Goal: Find contact information: Find contact information

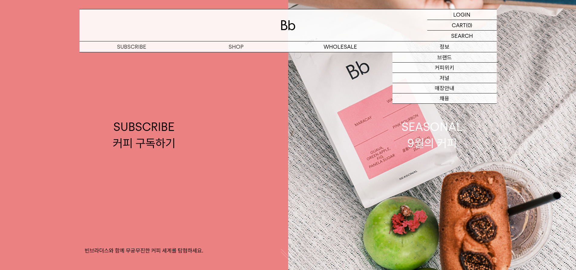
click at [441, 47] on p "정보" at bounding box center [444, 46] width 104 height 11
click at [440, 47] on p "정보" at bounding box center [444, 46] width 104 height 11
click at [440, 46] on p "정보" at bounding box center [444, 46] width 104 height 11
click at [443, 58] on link "브랜드" at bounding box center [444, 57] width 104 height 10
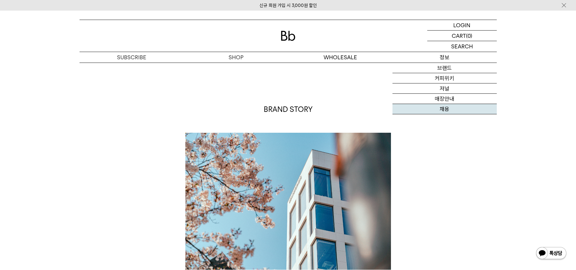
click at [445, 106] on link "채용" at bounding box center [444, 109] width 104 height 10
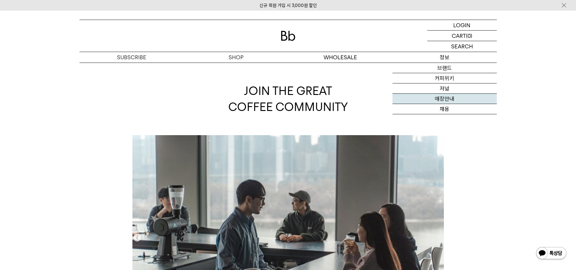
click at [444, 101] on link "매장안내" at bounding box center [444, 99] width 104 height 10
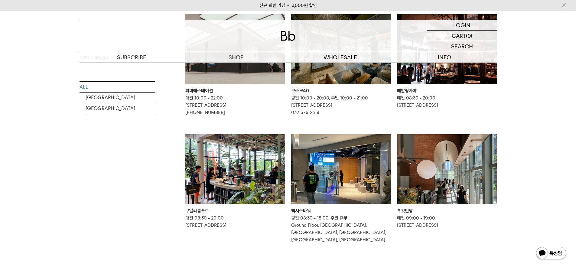
scroll to position [507, 0]
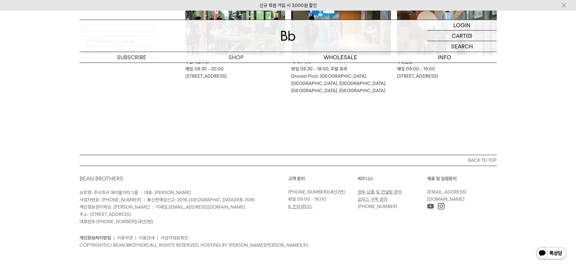
drag, startPoint x: 578, startPoint y: 44, endPoint x: 532, endPoint y: 252, distance: 212.6
drag, startPoint x: 90, startPoint y: 215, endPoint x: 173, endPoint y: 214, distance: 82.8
click at [173, 214] on p "상호명: 주식회사 에이블커피그룹 | 대표: [PERSON_NAME] 사업자번호: [PHONE_NUMBER] | 통신판매업신고: 2016-[GE…" at bounding box center [183, 207] width 208 height 36
copy span "[STREET_ADDRESS]"
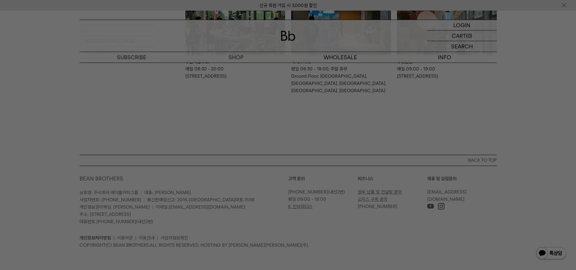
click at [239, 212] on div at bounding box center [288, 135] width 576 height 270
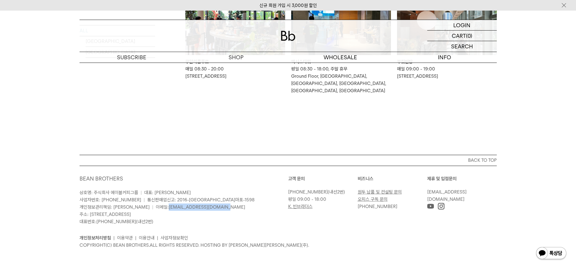
drag, startPoint x: 144, startPoint y: 207, endPoint x: 196, endPoint y: 209, distance: 52.0
click at [196, 209] on p "상호명: 주식회사 에이블커피그룹 | 대표: [PERSON_NAME] 사업자번호: [PHONE_NUMBER] | 통신판매업신고: 2016-[GE…" at bounding box center [183, 207] width 208 height 36
copy span "[EMAIL_ADDRESS][DOMAIN_NAME]"
drag, startPoint x: 96, startPoint y: 218, endPoint x: 128, endPoint y: 221, distance: 32.1
click at [128, 221] on span "대표번호: [PHONE_NUMBER] (내선2번)" at bounding box center [116, 221] width 74 height 5
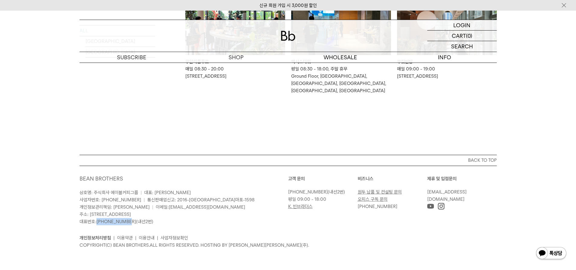
copy span "[PHONE_NUMBER]"
drag, startPoint x: 93, startPoint y: 193, endPoint x: 137, endPoint y: 193, distance: 44.4
click at [137, 193] on p "상호명: 주식회사 에이블커피그룹 | 대표: [PERSON_NAME] 사업자번호: [PHONE_NUMBER] | 통신판매업신고: 2016-[GE…" at bounding box center [183, 207] width 208 height 36
copy span "주식회사 에이블커피그룹"
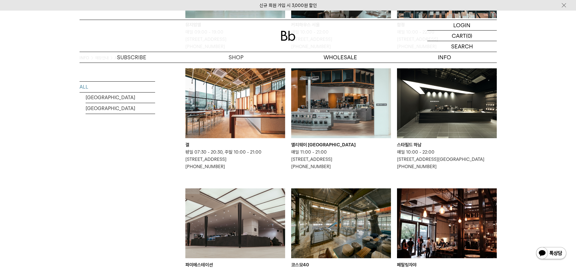
scroll to position [0, 0]
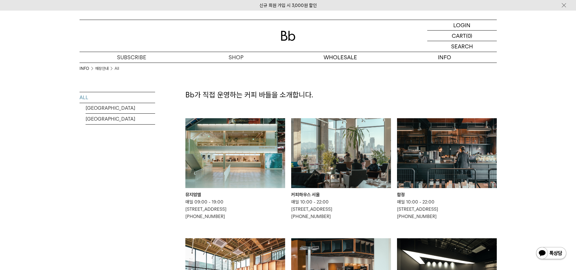
click at [286, 34] on img at bounding box center [288, 36] width 15 height 10
